Goal: Task Accomplishment & Management: Use online tool/utility

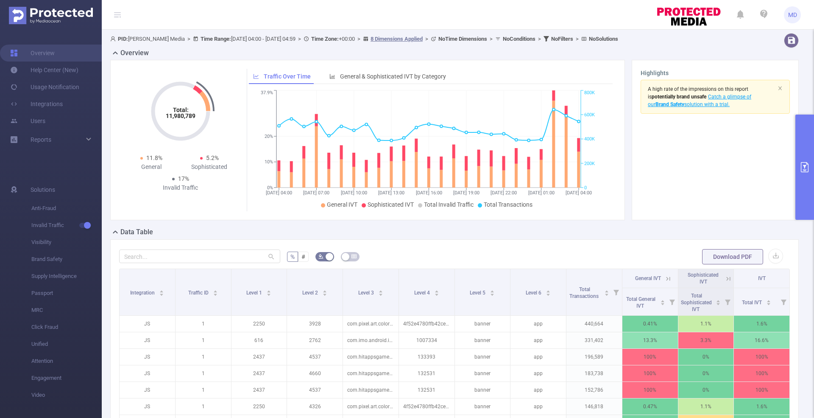
click at [803, 179] on button "primary" at bounding box center [804, 166] width 19 height 105
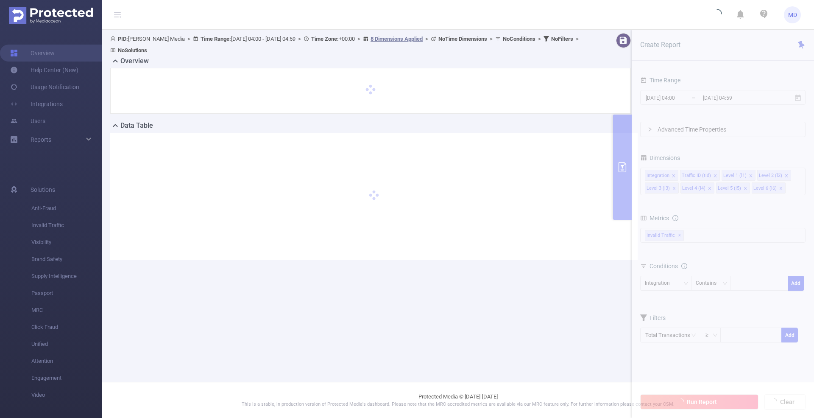
click at [665, 287] on main "PID: Luna Media > Time Range: 2025-09-15 04:00 - 2025-09-16 04:59 > Time Zone: …" at bounding box center [458, 191] width 712 height 382
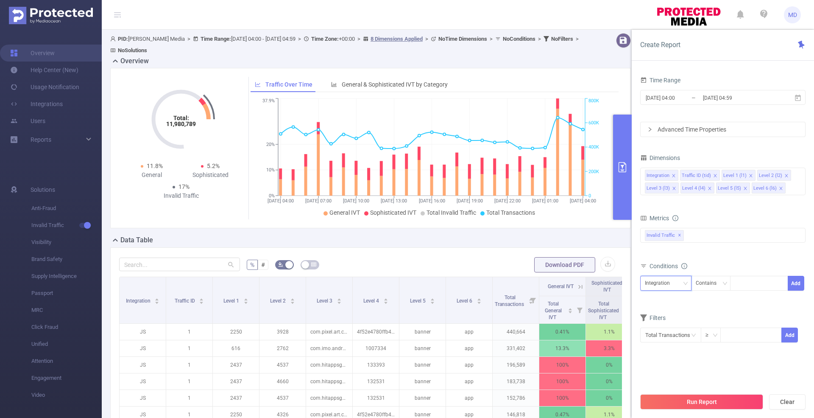
click at [665, 287] on div "Integration" at bounding box center [660, 283] width 31 height 14
click at [662, 364] on li "Level 4 (l4)" at bounding box center [665, 367] width 51 height 14
click at [751, 282] on div at bounding box center [759, 283] width 49 height 14
paste input "569ef9f431794e6781281461bf5a978c"
type input "569ef9f431794e6781281461bf5a978c"
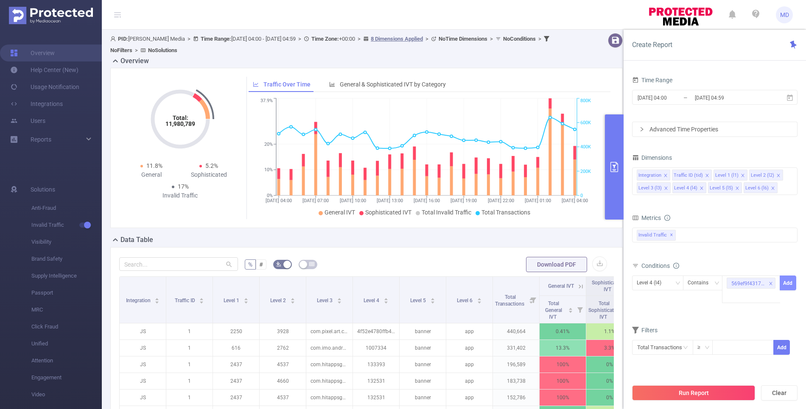
click at [789, 286] on button "Add" at bounding box center [787, 283] width 17 height 15
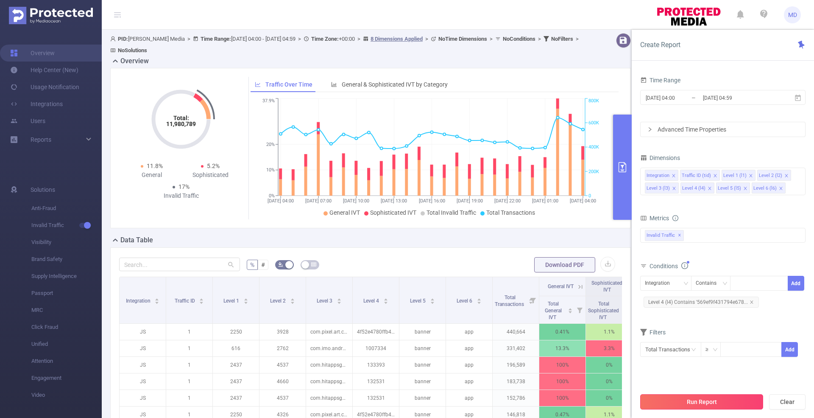
click at [708, 403] on button "Run Report" at bounding box center [701, 401] width 123 height 15
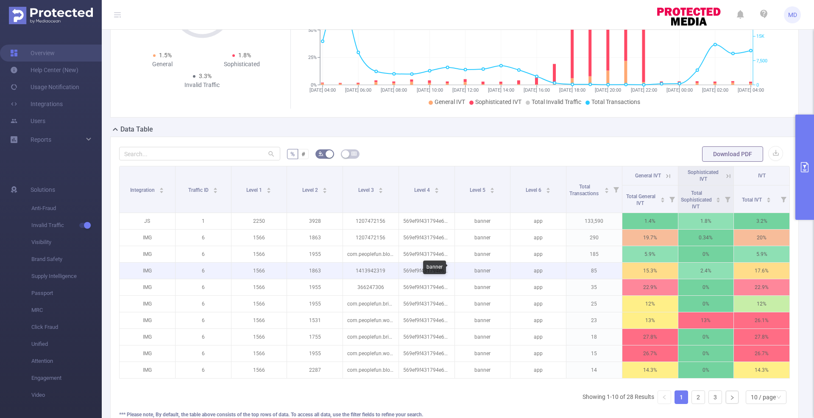
scroll to position [187, 0]
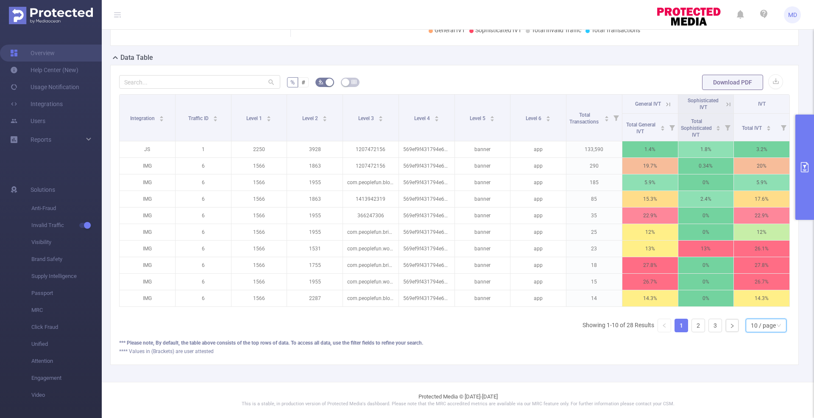
click at [761, 332] on div "10 / page" at bounding box center [763, 325] width 25 height 13
click at [750, 310] on li "50 / page" at bounding box center [758, 317] width 41 height 14
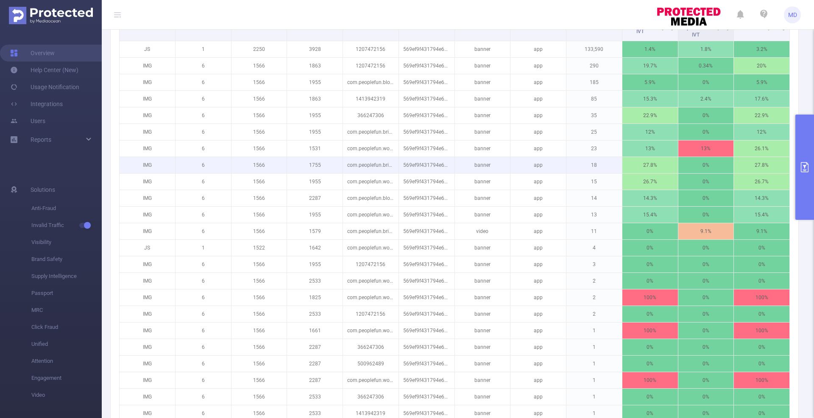
scroll to position [283, 0]
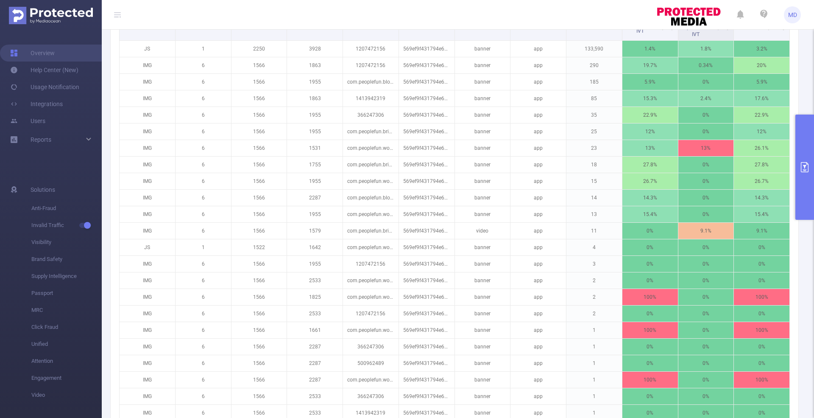
click at [804, 169] on icon "primary" at bounding box center [805, 167] width 10 height 10
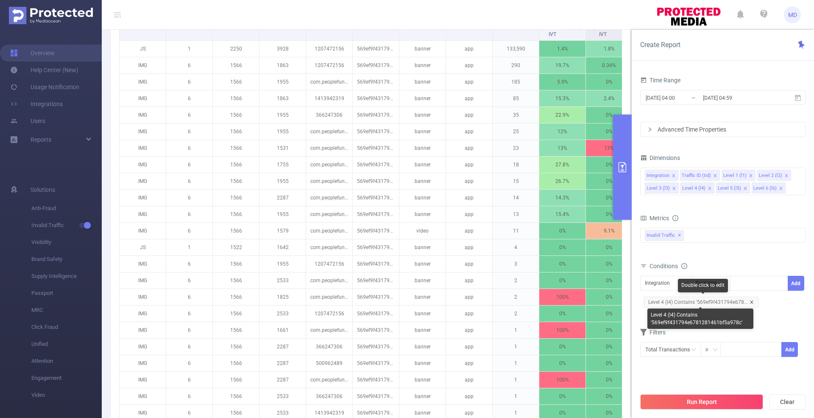
click at [750, 300] on icon "icon: close" at bounding box center [752, 302] width 4 height 4
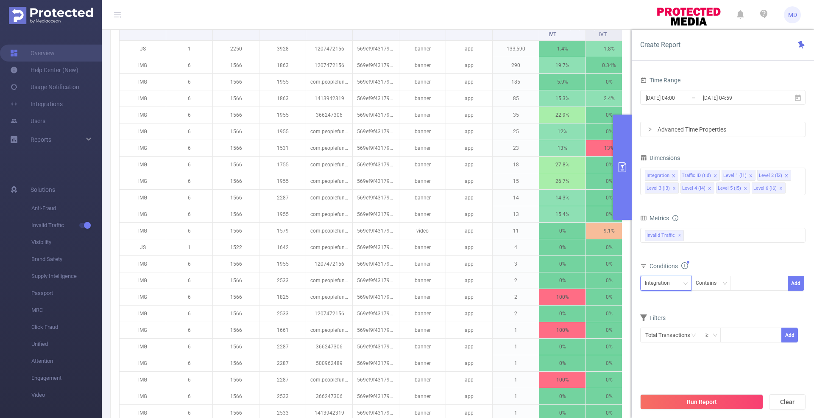
click at [650, 285] on div "Integration" at bounding box center [660, 283] width 31 height 14
click at [662, 364] on li "Level 4 (l4)" at bounding box center [665, 367] width 51 height 14
click at [750, 286] on div at bounding box center [759, 283] width 49 height 14
paste input "1008425"
type input "1008425"
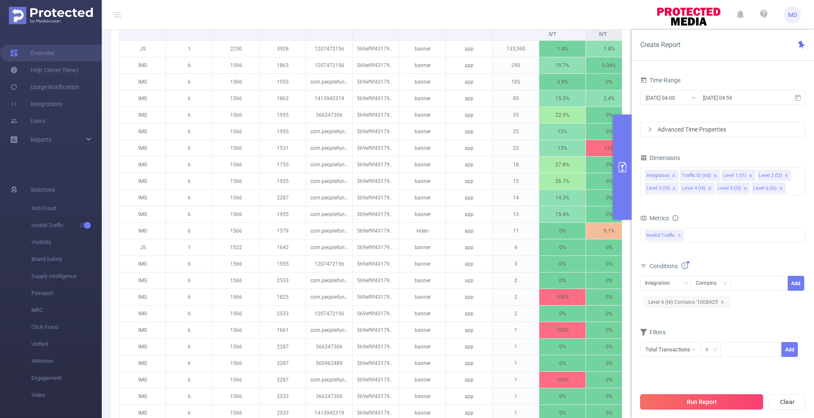
click at [691, 401] on button "Run Report" at bounding box center [701, 401] width 123 height 15
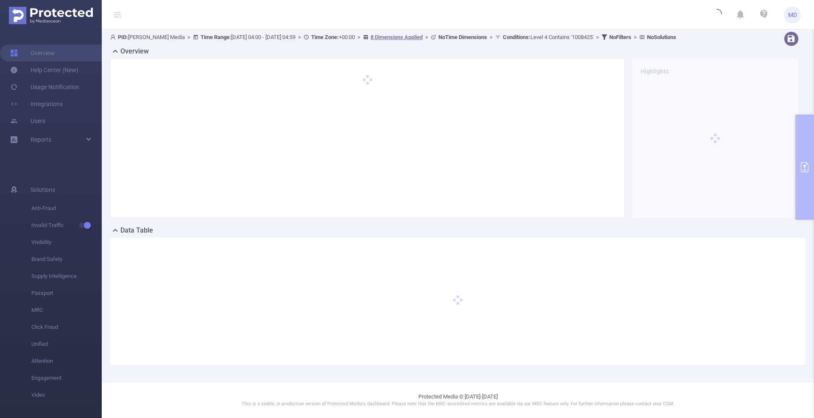
scroll to position [0, 0]
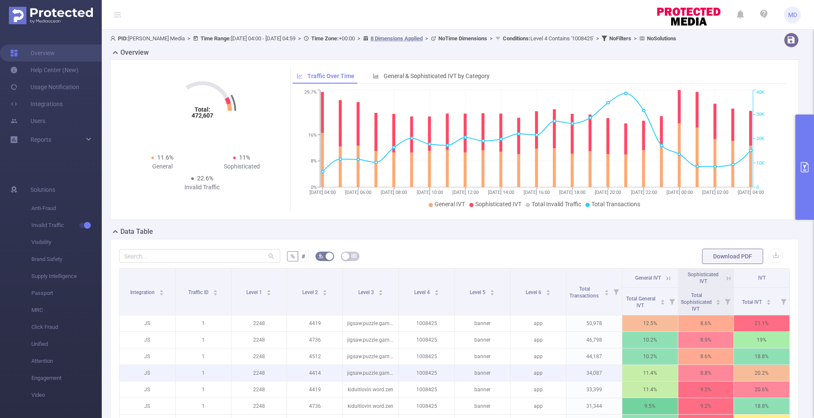
scroll to position [179, 0]
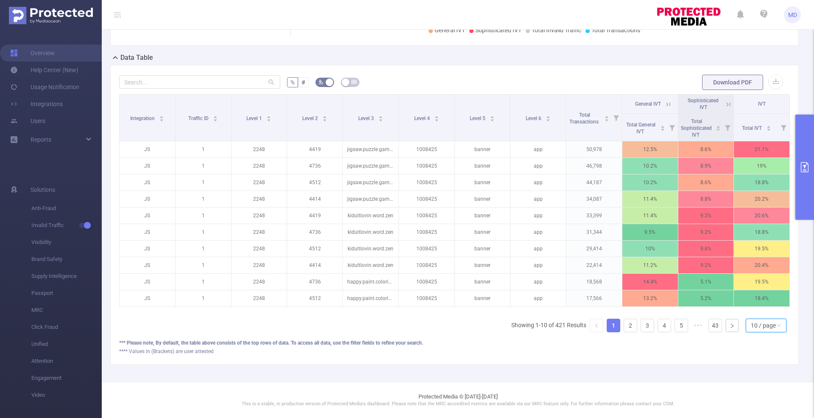
click at [756, 329] on div "10 / page" at bounding box center [763, 325] width 25 height 13
click at [760, 311] on li "50 / page" at bounding box center [758, 316] width 41 height 14
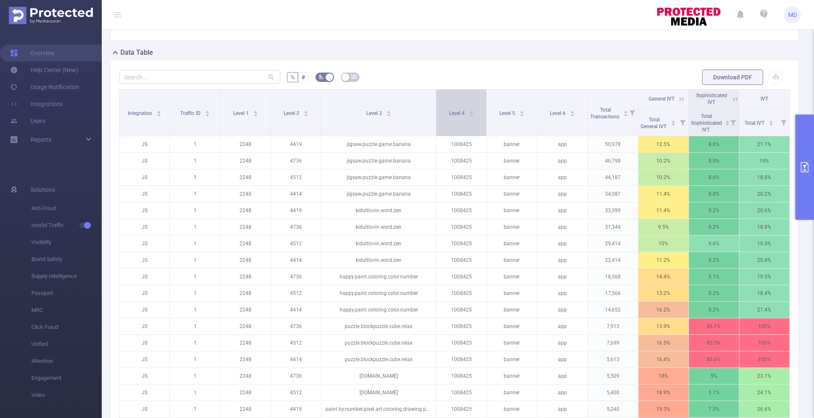
drag, startPoint x: 394, startPoint y: 114, endPoint x: 434, endPoint y: 117, distance: 40.3
click at [434, 109] on tr "Integration Traffic ID Level 1 Level 2 Level 3 Level 4 Level 5 Level 6 Total Tr…" at bounding box center [455, 98] width 670 height 19
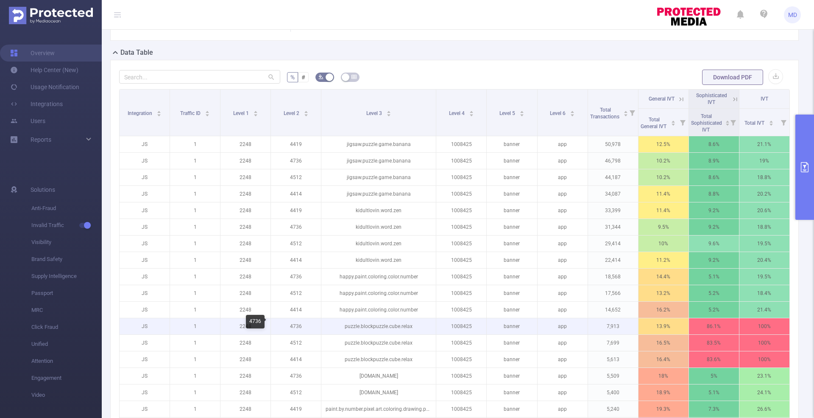
click at [294, 320] on p "4736" at bounding box center [296, 326] width 50 height 16
copy p "4736"
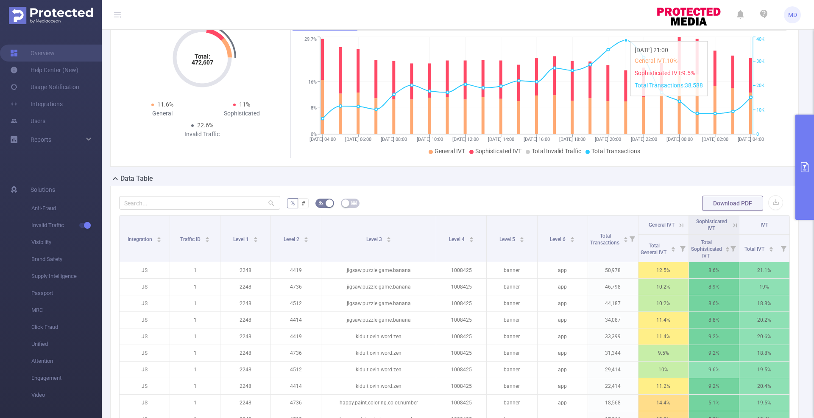
scroll to position [53, 0]
click at [798, 138] on button "primary" at bounding box center [804, 166] width 19 height 105
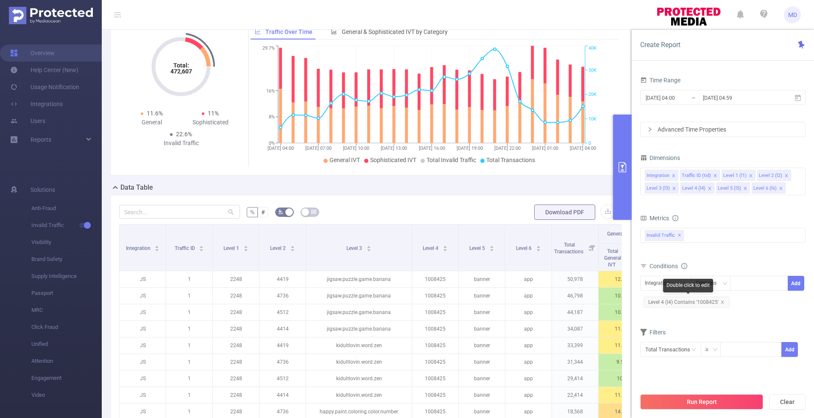
click at [724, 300] on span "Level 4 (l4) Contains '1008425'" at bounding box center [687, 301] width 86 height 11
click at [721, 300] on icon "icon: close" at bounding box center [722, 301] width 3 height 3
click at [671, 285] on div "Integration" at bounding box center [660, 283] width 31 height 14
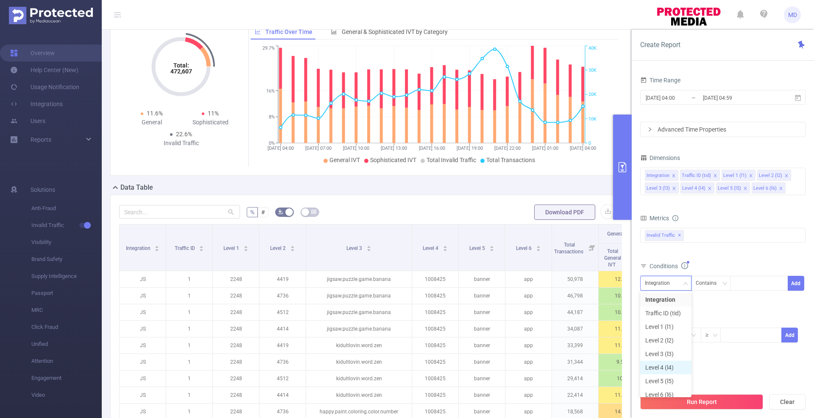
click at [666, 370] on li "Level 4 (l4)" at bounding box center [665, 367] width 51 height 14
click at [750, 285] on div at bounding box center [759, 283] width 49 height 14
paste input "60550"
type input "60550"
click at [722, 383] on section "Time Range 2025-09-15 04:00 _ 2025-09-16 04:59 Advanced Time Properties Dimensi…" at bounding box center [722, 231] width 165 height 314
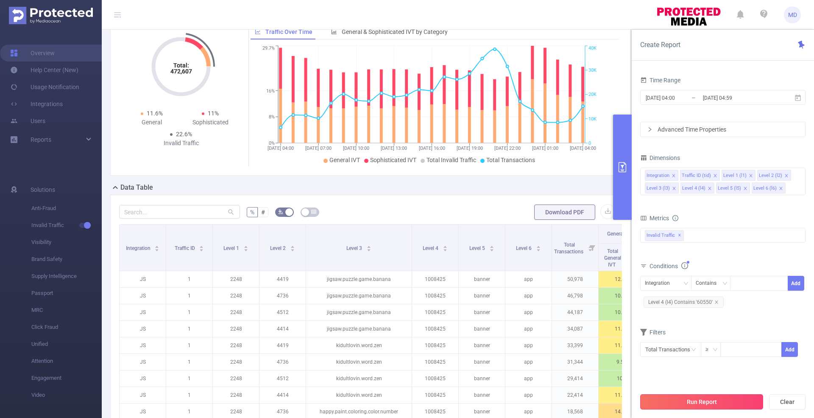
click at [718, 402] on button "Run Report" at bounding box center [701, 401] width 123 height 15
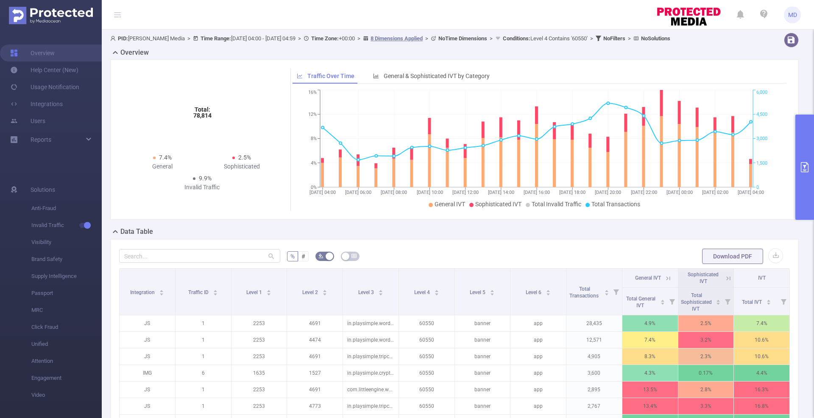
scroll to position [179, 0]
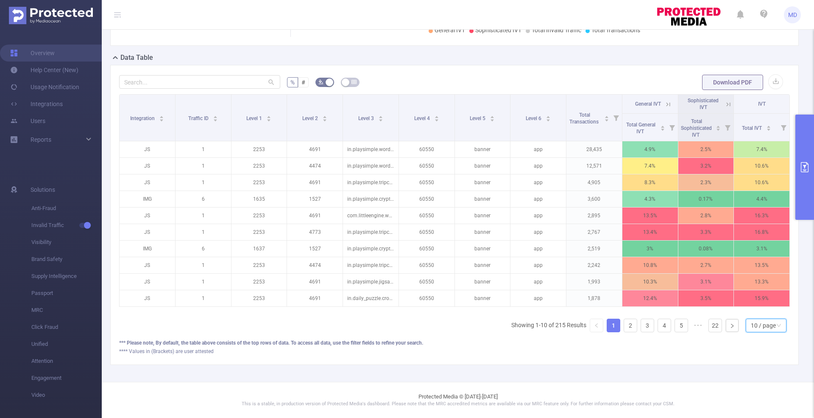
click at [762, 323] on div "10 / page" at bounding box center [763, 325] width 25 height 13
click at [759, 312] on li "50 / page" at bounding box center [758, 316] width 41 height 14
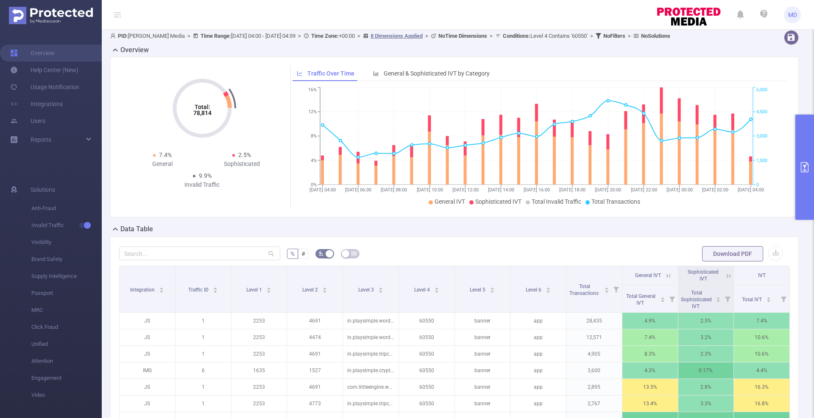
scroll to position [3, 0]
click at [797, 196] on button "primary" at bounding box center [804, 166] width 19 height 105
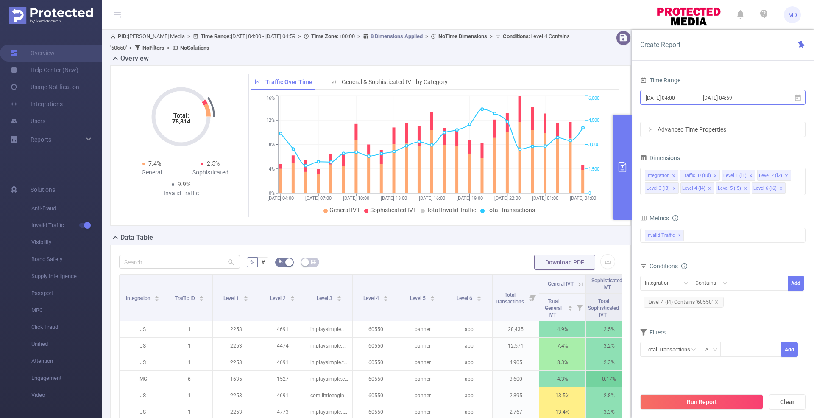
click at [716, 99] on input "[DATE] 04:59" at bounding box center [736, 97] width 69 height 11
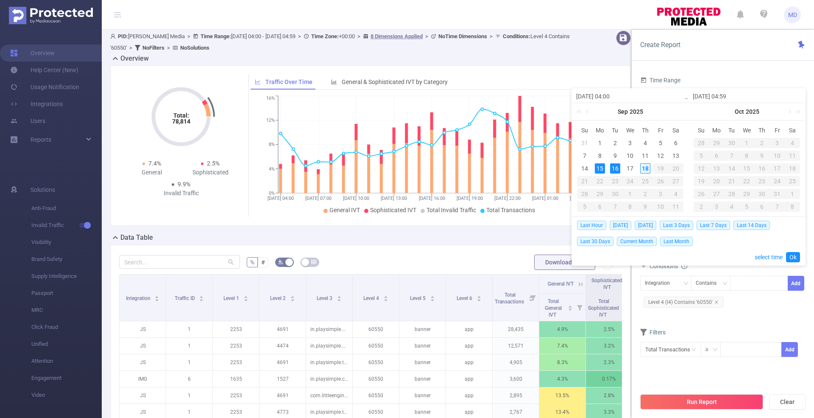
click at [646, 169] on div "18" at bounding box center [645, 168] width 10 height 10
type input "2025-09-18 04:00"
type input "2025-09-18 04:59"
type input "2025-09-18 04:00"
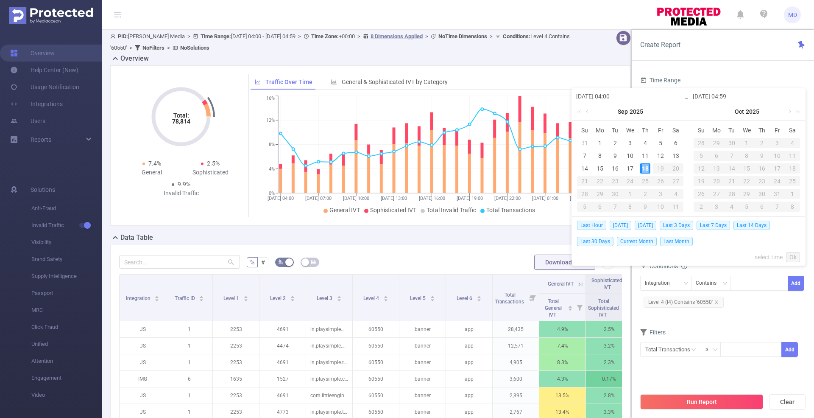
type input "2025-09-18 04:59"
click at [789, 258] on link "Ok" at bounding box center [793, 257] width 14 height 10
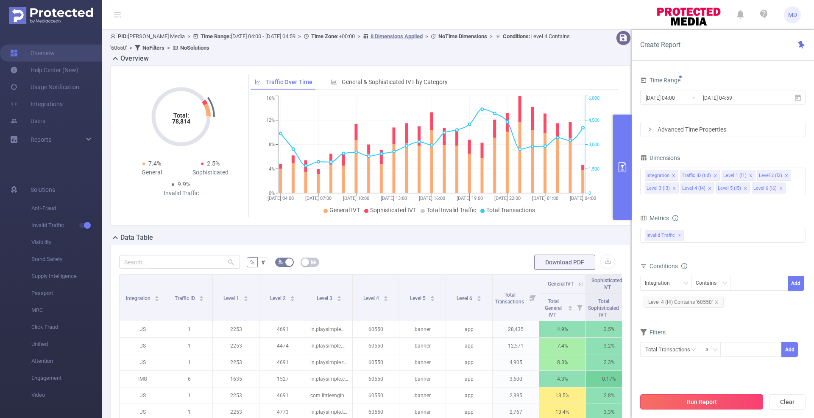
click at [717, 403] on button "Run Report" at bounding box center [701, 401] width 123 height 15
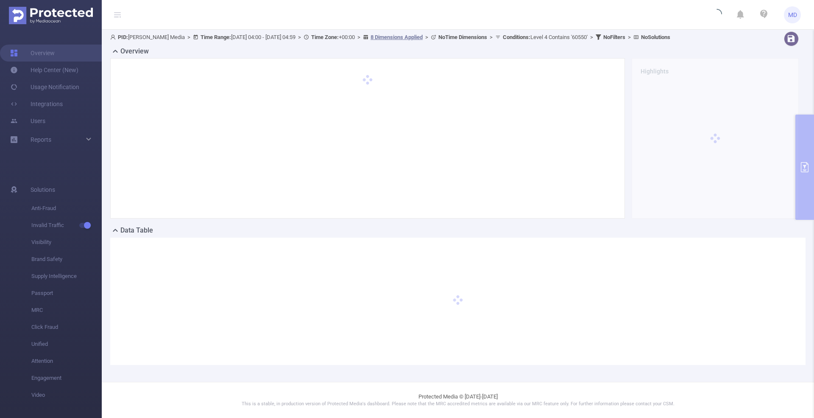
scroll to position [0, 0]
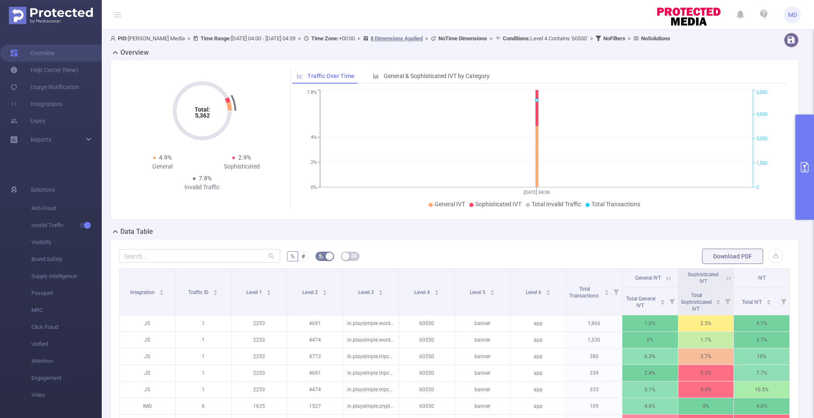
scroll to position [179, 0]
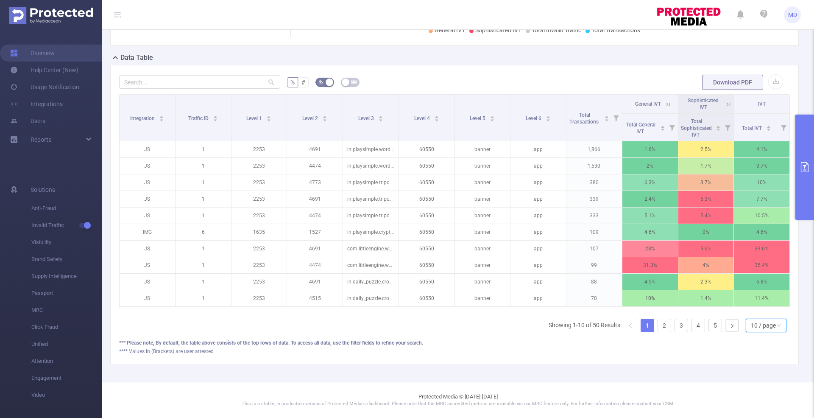
click at [760, 331] on div "10 / page" at bounding box center [763, 325] width 25 height 13
click at [755, 312] on li "50 / page" at bounding box center [758, 316] width 41 height 14
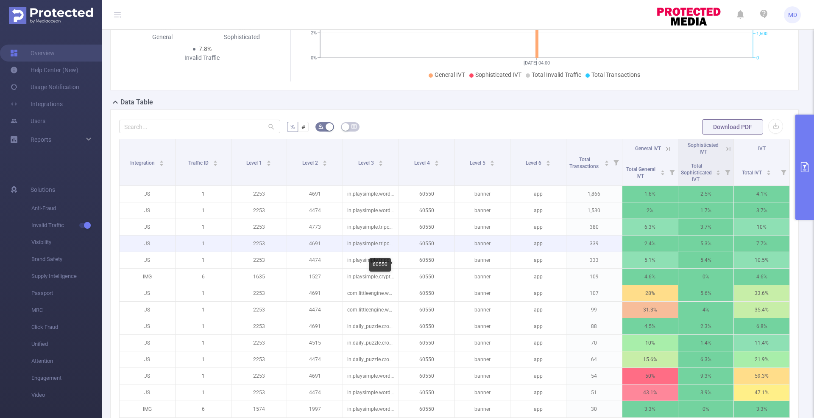
scroll to position [0, 0]
